Goal: Task Accomplishment & Management: Complete application form

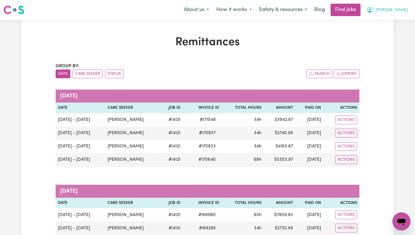
click at [406, 10] on span "[PERSON_NAME]" at bounding box center [392, 10] width 32 height 6
click at [396, 31] on link "My Dashboard" at bounding box center [389, 32] width 45 height 11
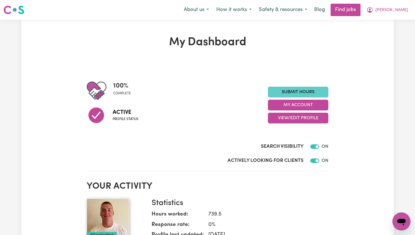
click at [320, 93] on link "Submit Hours" at bounding box center [298, 92] width 60 height 11
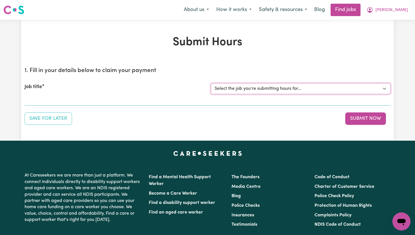
click at [309, 90] on select "Select the job you're submitting hours for... [[PERSON_NAME]] Support Worker To…" at bounding box center [301, 88] width 180 height 11
select select "14121"
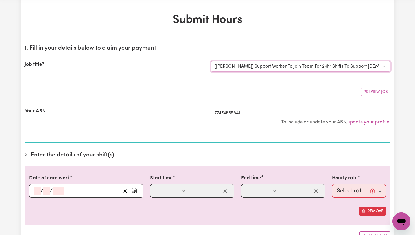
scroll to position [23, 0]
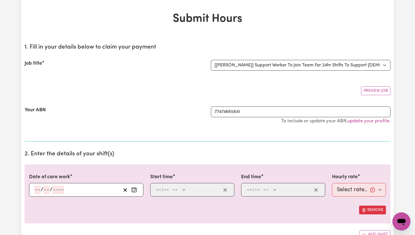
click at [135, 190] on icon "Enter the date of care work" at bounding box center [134, 190] width 6 height 6
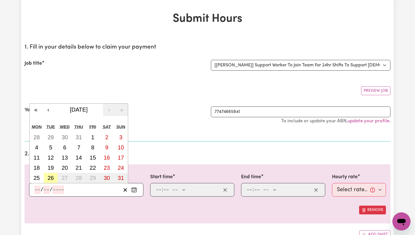
click at [53, 175] on abbr "26" at bounding box center [50, 178] width 6 height 6
type input "[DATE]"
type input "26"
type input "8"
type input "2025"
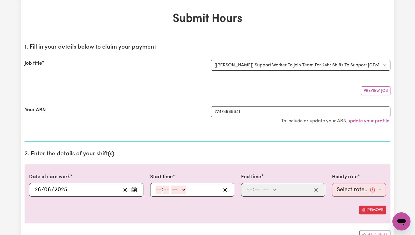
click at [186, 192] on select "-- AM PM" at bounding box center [178, 190] width 15 height 8
select select "am"
click at [161, 189] on input "number" at bounding box center [159, 190] width 6 height 8
type input "6"
type input "06:00"
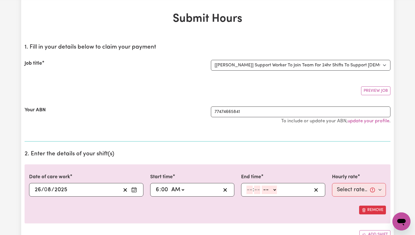
type input "00"
click at [252, 190] on input "number" at bounding box center [250, 190] width 6 height 8
type input "8"
type input "0"
click at [274, 189] on select "-- AM PM" at bounding box center [268, 190] width 15 height 8
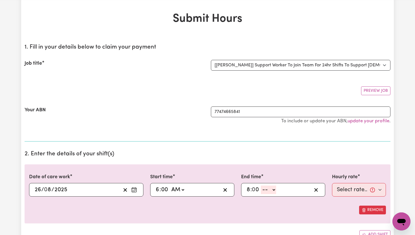
select select "pm"
type input "20:00"
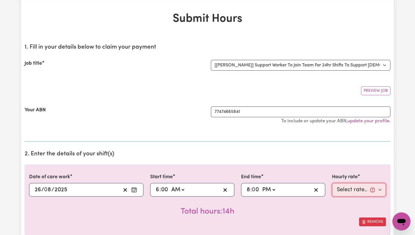
click at [382, 188] on select "Select rate... $65.21 (Weekday) $91.76 ([DATE]) $118.32 ([DATE]) $144.87 (Publi…" at bounding box center [359, 190] width 54 height 14
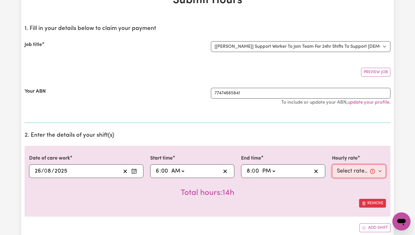
scroll to position [43, 0]
click at [373, 204] on button "Remove" at bounding box center [372, 202] width 27 height 9
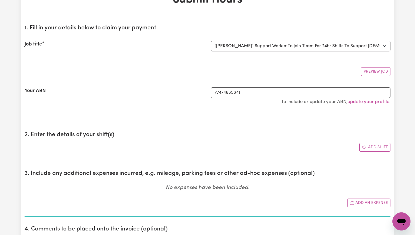
scroll to position [0, 0]
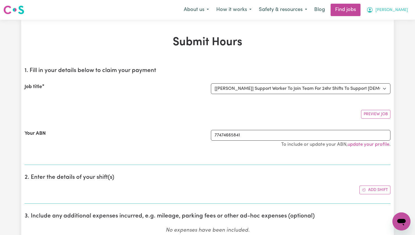
click at [404, 12] on span "[PERSON_NAME]" at bounding box center [392, 10] width 32 height 6
click at [390, 29] on link "My Dashboard" at bounding box center [389, 32] width 45 height 11
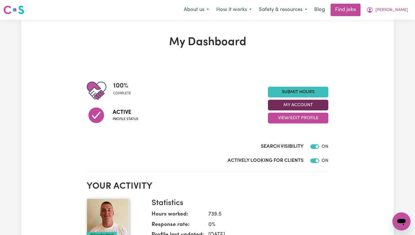
click at [301, 106] on button "My Account" at bounding box center [298, 105] width 60 height 11
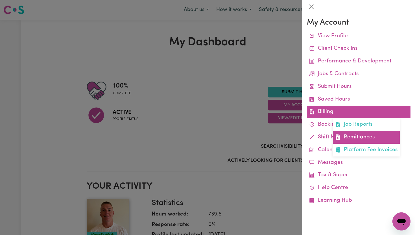
click at [348, 134] on link "Remittances" at bounding box center [366, 137] width 67 height 13
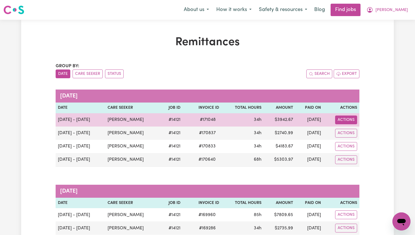
click at [349, 117] on button "Actions" at bounding box center [346, 120] width 22 height 9
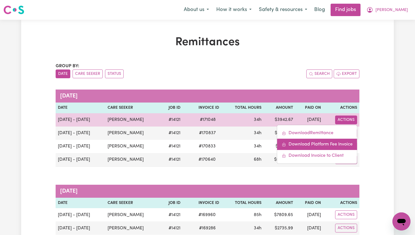
click at [323, 145] on link "Download Platform Fee Invoice" at bounding box center [317, 144] width 80 height 11
